Goal: Information Seeking & Learning: Understand process/instructions

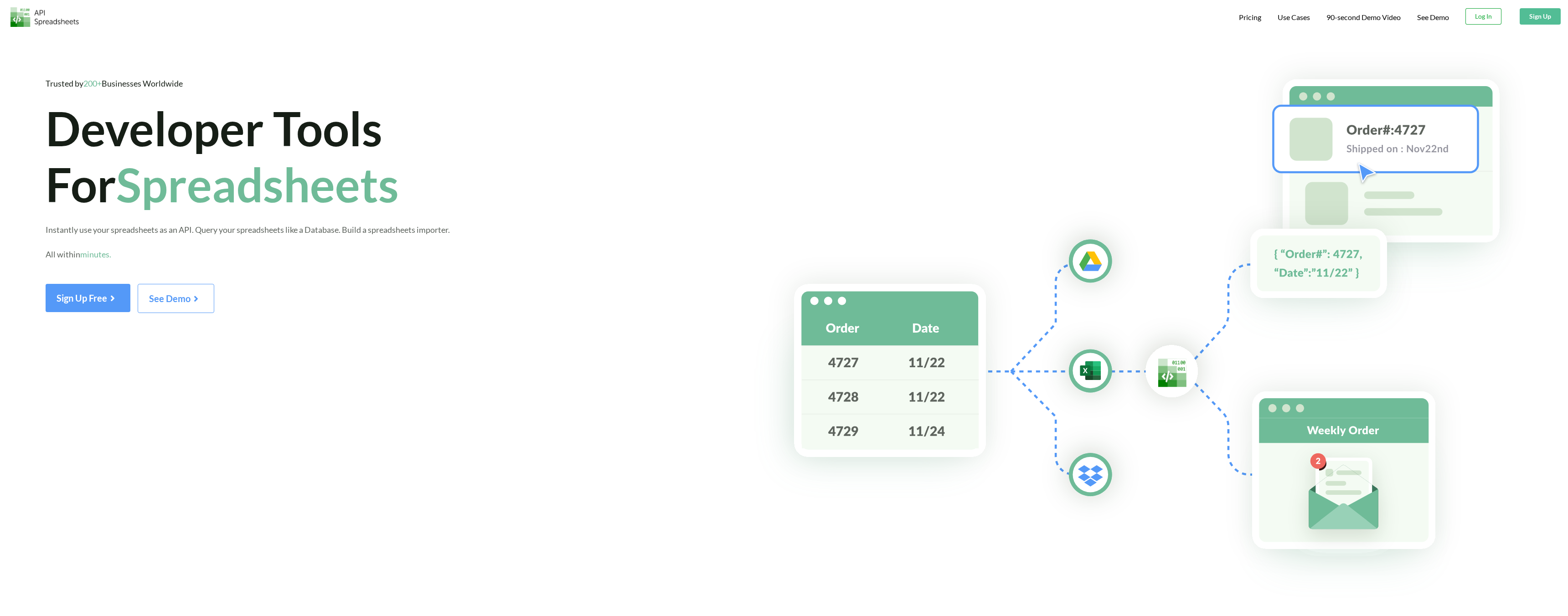
click at [1487, 15] on button "Log In" at bounding box center [1483, 16] width 36 height 16
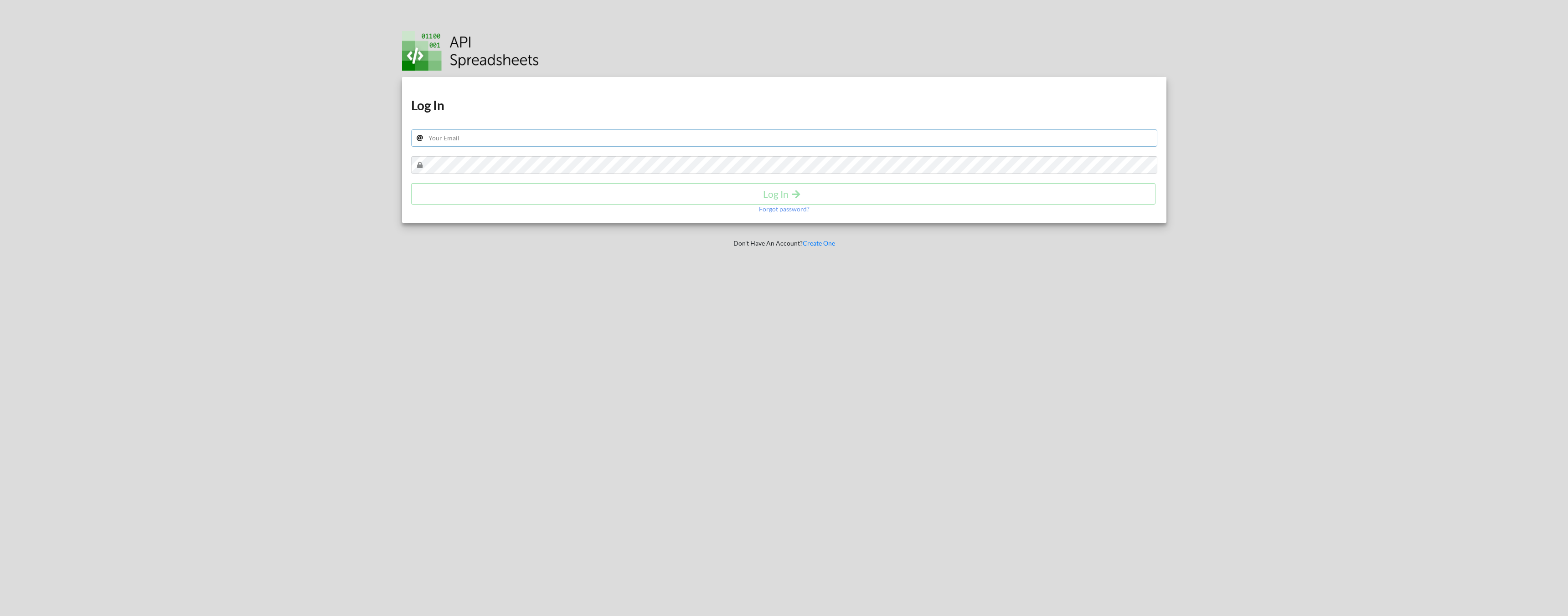
type input "sales@petmojo.in"
click at [531, 194] on h4 "Log In" at bounding box center [783, 194] width 726 height 12
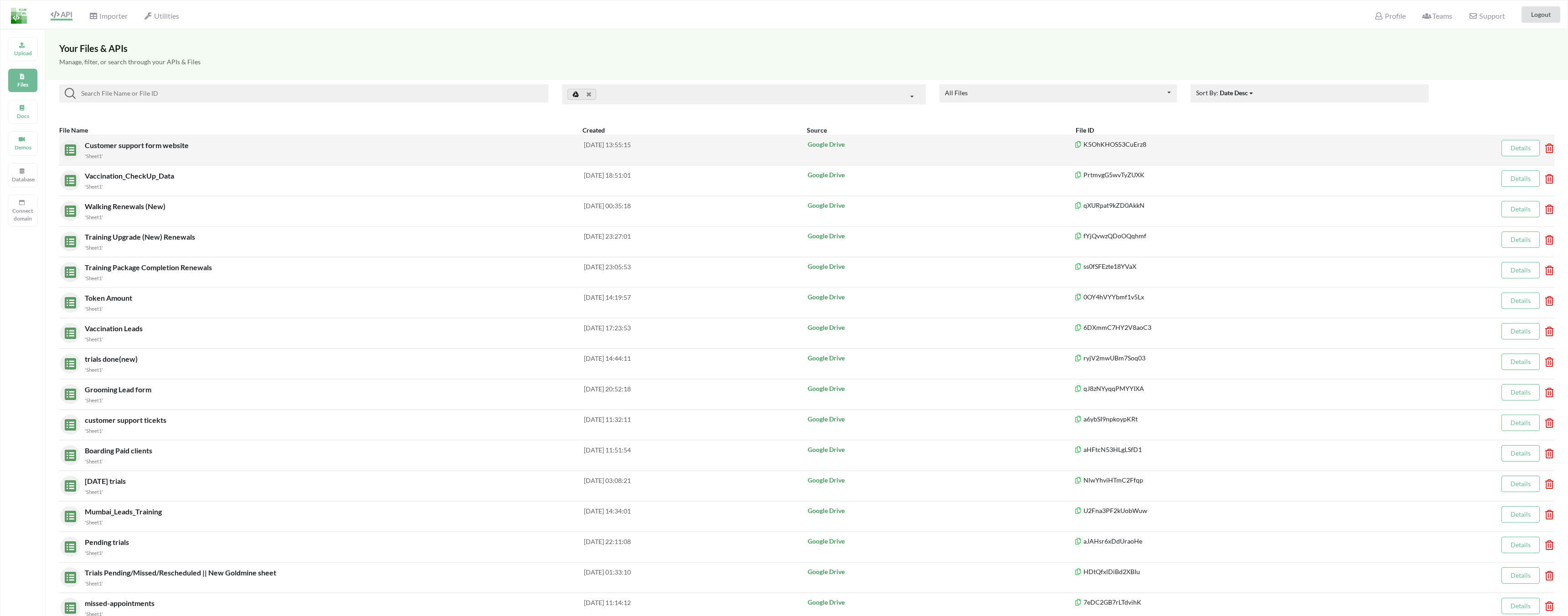
click at [218, 159] on div "'Sheet1'" at bounding box center [334, 156] width 499 height 10
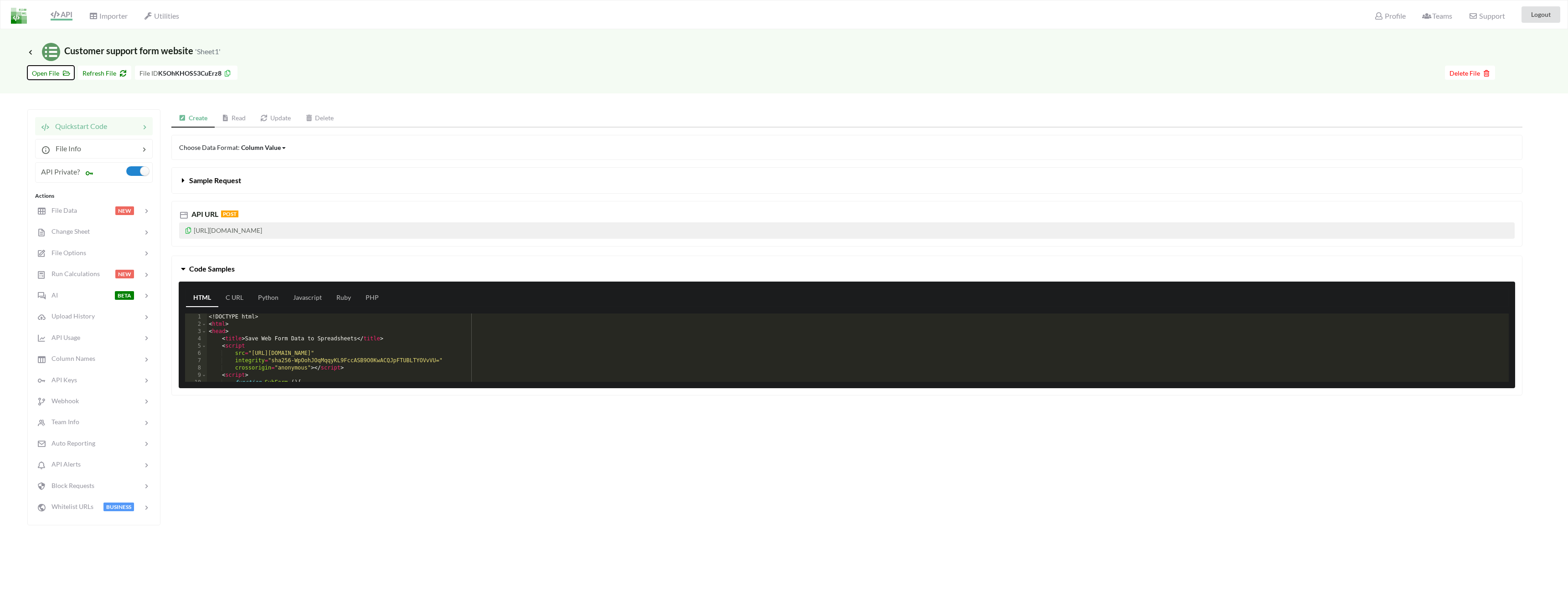
click at [61, 79] on button "Open File" at bounding box center [51, 72] width 47 height 14
click at [298, 299] on link "Javascript" at bounding box center [307, 298] width 43 height 18
click at [379, 318] on div "fetch ( "https://api.apispreadsheets.com/data/K5OhKHOS53CuErz8/" , { method : "…" at bounding box center [858, 355] width 1302 height 83
